Goal: Transaction & Acquisition: Purchase product/service

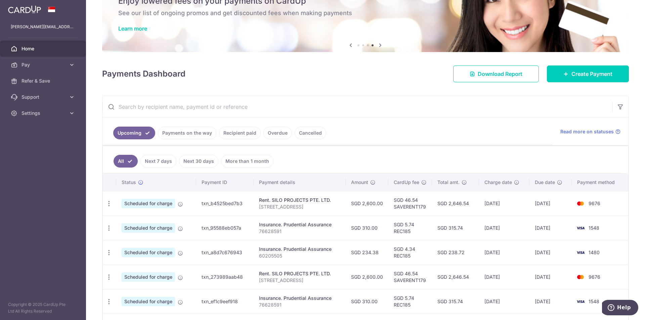
scroll to position [31, 0]
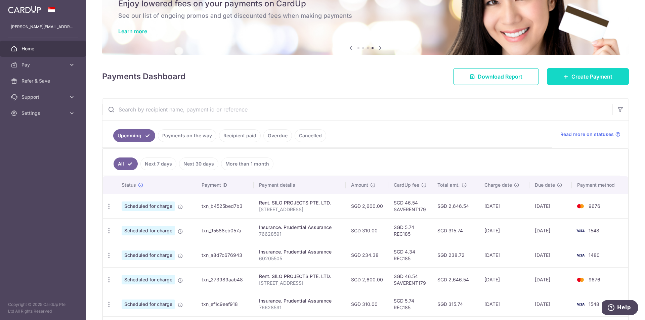
click at [567, 76] on link "Create Payment" at bounding box center [588, 76] width 82 height 17
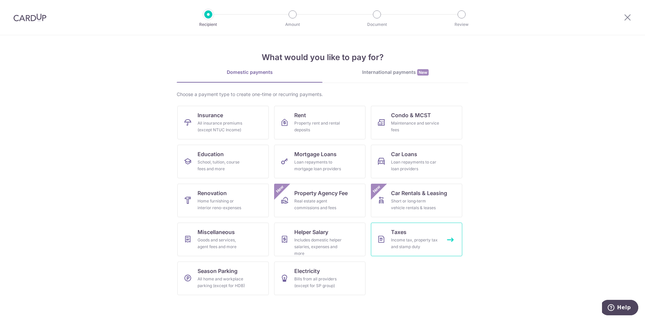
click at [405, 235] on span "Taxes" at bounding box center [398, 232] width 15 height 8
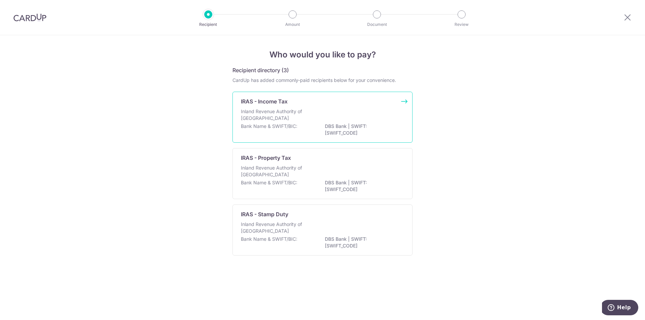
click at [336, 114] on div "Inland Revenue Authority of [GEOGRAPHIC_DATA]" at bounding box center [322, 115] width 163 height 15
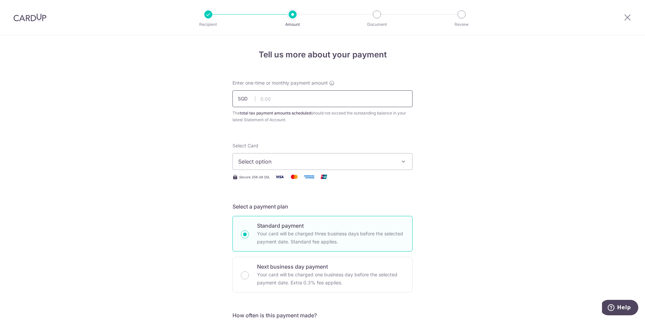
click at [332, 96] on input "text" at bounding box center [322, 98] width 180 height 17
paste input "174.85"
type input "174.85"
click at [309, 158] on span "Select option" at bounding box center [316, 161] width 156 height 8
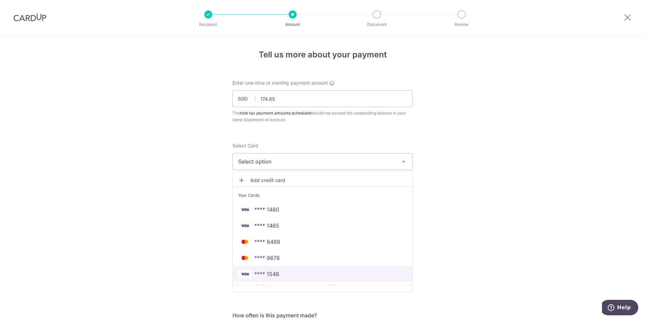
click at [291, 271] on span "**** 1548" at bounding box center [322, 274] width 169 height 8
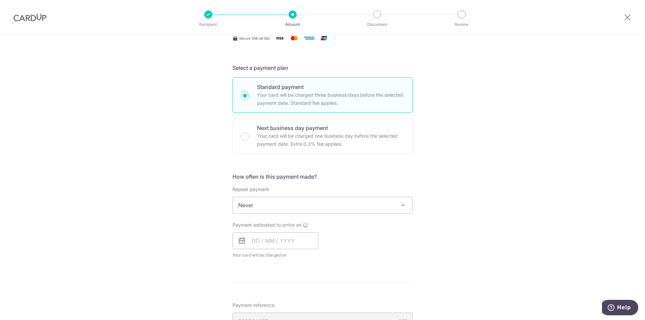
scroll to position [142, 0]
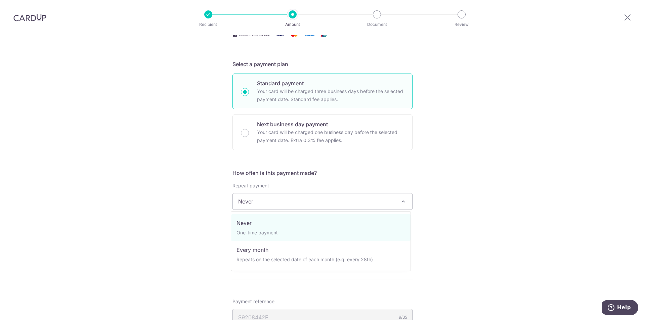
click at [323, 202] on span "Never" at bounding box center [322, 201] width 179 height 16
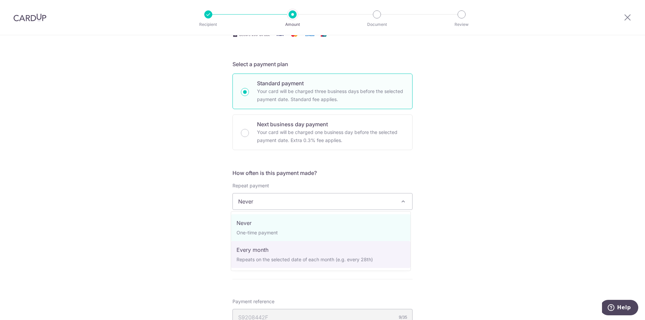
select select "3"
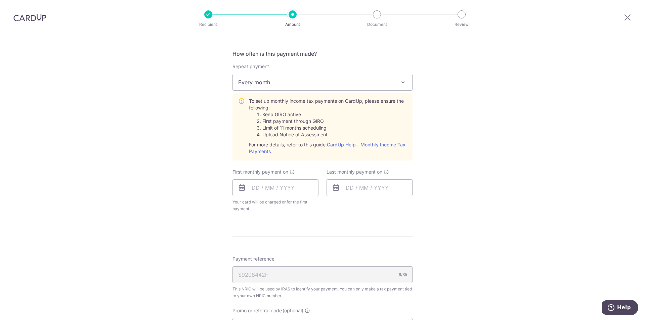
scroll to position [277, 0]
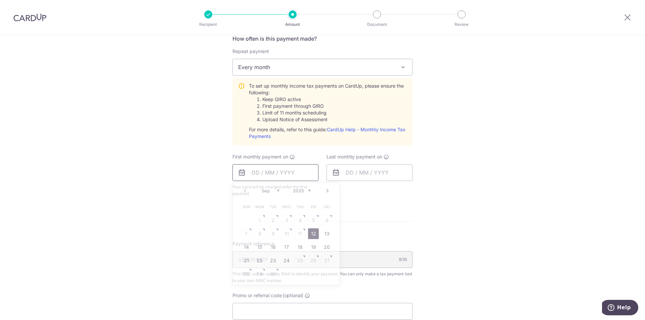
click at [301, 171] on input "text" at bounding box center [275, 172] width 86 height 17
click at [459, 175] on div "Tell us more about your payment Enter one-time or monthly payment amount SGD 17…" at bounding box center [322, 109] width 645 height 700
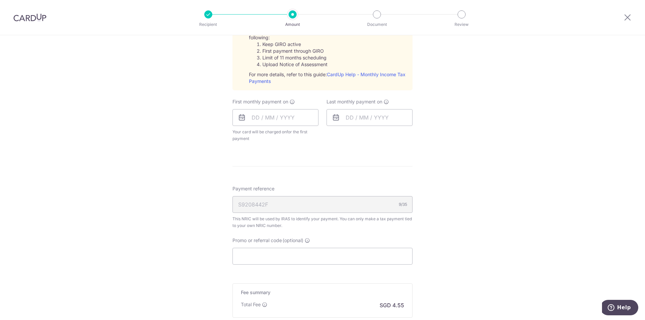
scroll to position [247, 0]
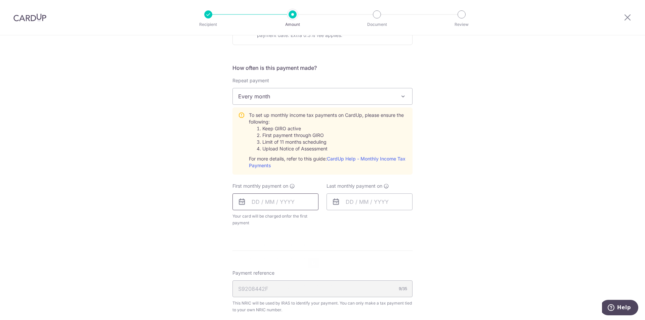
click at [288, 201] on input "text" at bounding box center [275, 201] width 86 height 17
click at [276, 219] on select "Sep Oct Nov Dec" at bounding box center [271, 219] width 18 height 5
click at [244, 220] on link "Prev" at bounding box center [245, 220] width 8 height 8
click at [257, 274] on link "15" at bounding box center [259, 276] width 11 height 11
type input "15/09/2025"
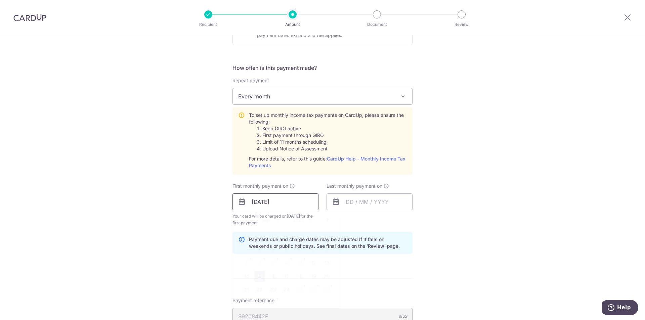
click at [304, 197] on input "15/09/2025" at bounding box center [275, 201] width 86 height 17
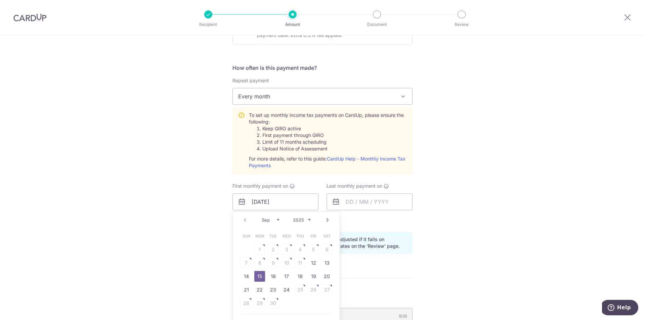
click at [428, 196] on div "Tell us more about your payment Enter one-time or monthly payment amount SGD 17…" at bounding box center [322, 152] width 645 height 728
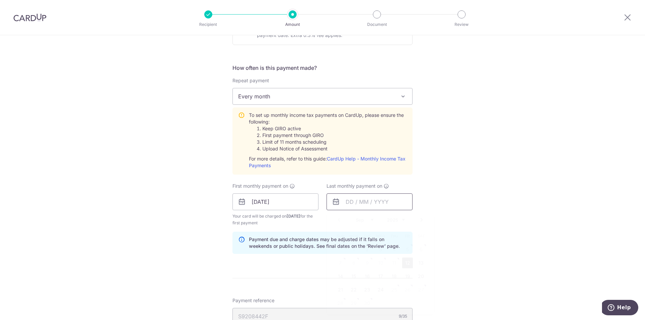
click at [368, 202] on input "text" at bounding box center [369, 201] width 86 height 17
click at [369, 219] on select "Sep Oct Nov Dec" at bounding box center [365, 219] width 18 height 5
click at [353, 276] on link "15" at bounding box center [353, 276] width 11 height 11
type input "[DATE]"
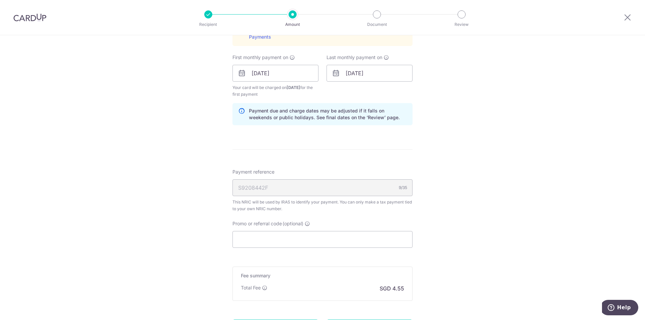
scroll to position [382, 0]
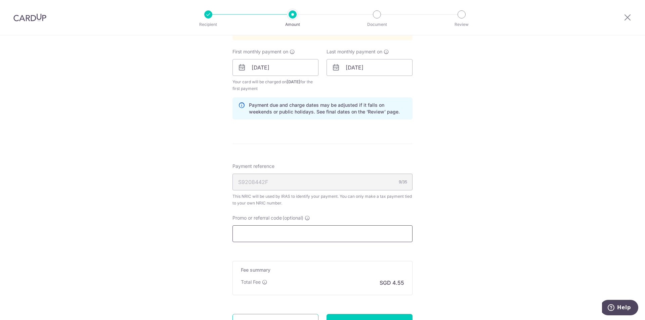
click at [296, 233] on input "Promo or referral code (optional)" at bounding box center [322, 233] width 180 height 17
paste input "VTAX25R"
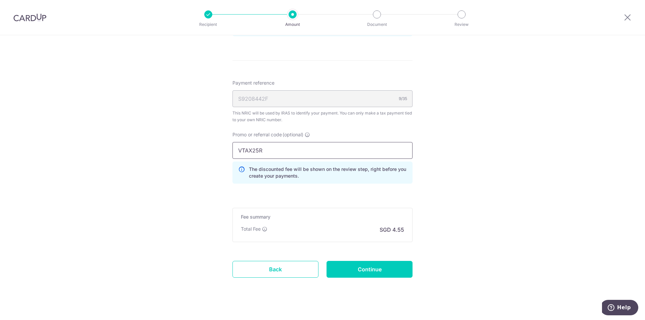
scroll to position [473, 0]
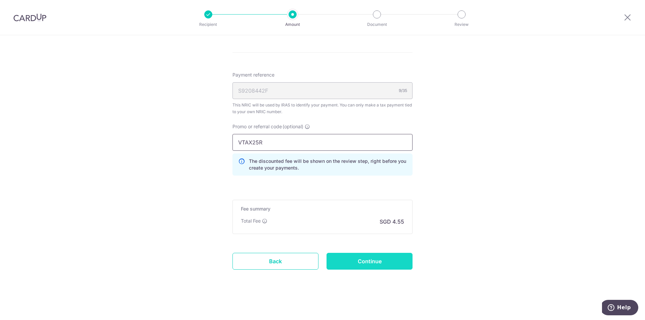
type input "VTAX25R"
click at [404, 259] on input "Continue" at bounding box center [369, 261] width 86 height 17
type input "Create Schedule"
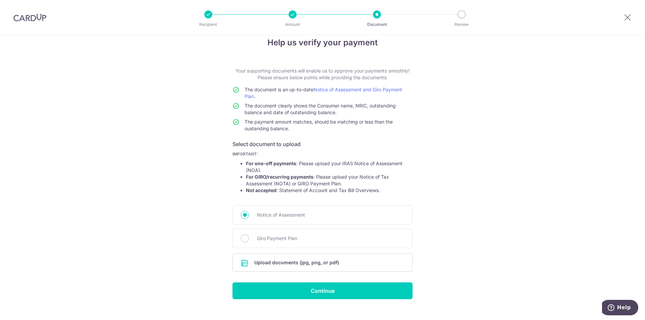
scroll to position [23, 0]
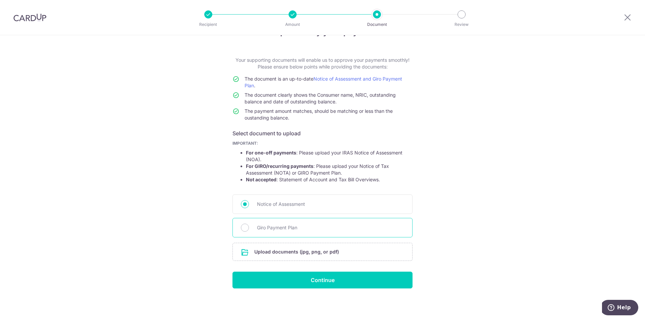
click at [322, 226] on span "Giro Payment Plan" at bounding box center [330, 228] width 147 height 8
click at [249, 226] on input "Giro Payment Plan" at bounding box center [245, 228] width 8 height 8
radio input "true"
click at [325, 256] on input "file" at bounding box center [322, 251] width 179 height 17
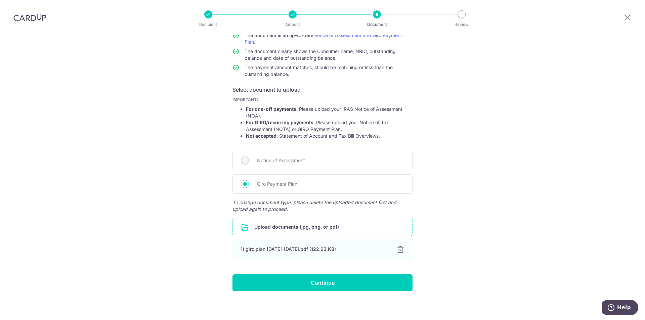
scroll to position [69, 0]
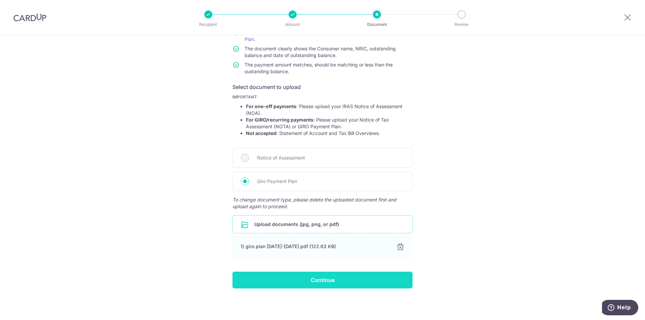
click at [379, 276] on input "Continue" at bounding box center [322, 280] width 180 height 17
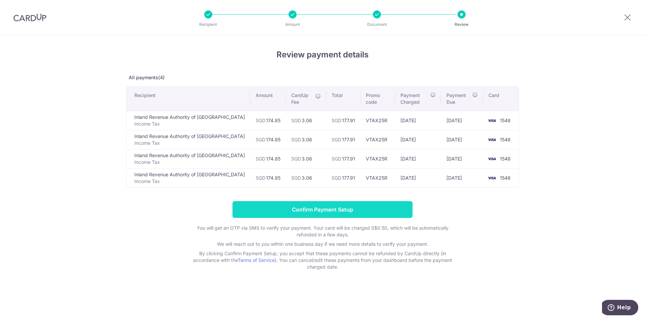
click at [381, 209] on input "Confirm Payment Setup" at bounding box center [322, 209] width 180 height 17
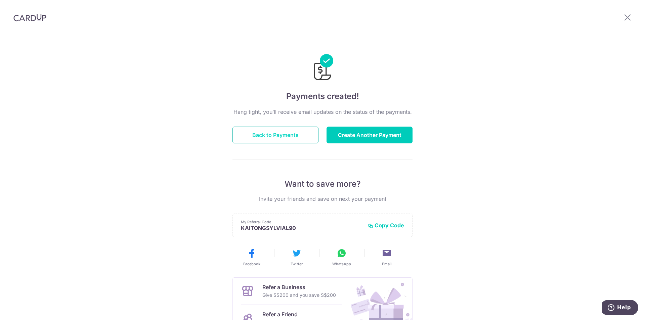
click at [310, 136] on button "Back to Payments" at bounding box center [275, 135] width 86 height 17
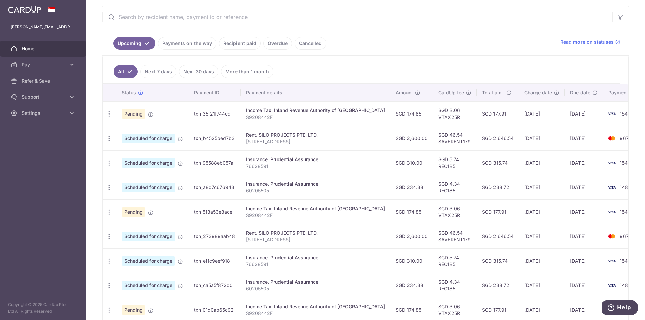
scroll to position [119, 0]
